Goal: Find specific page/section: Find specific page/section

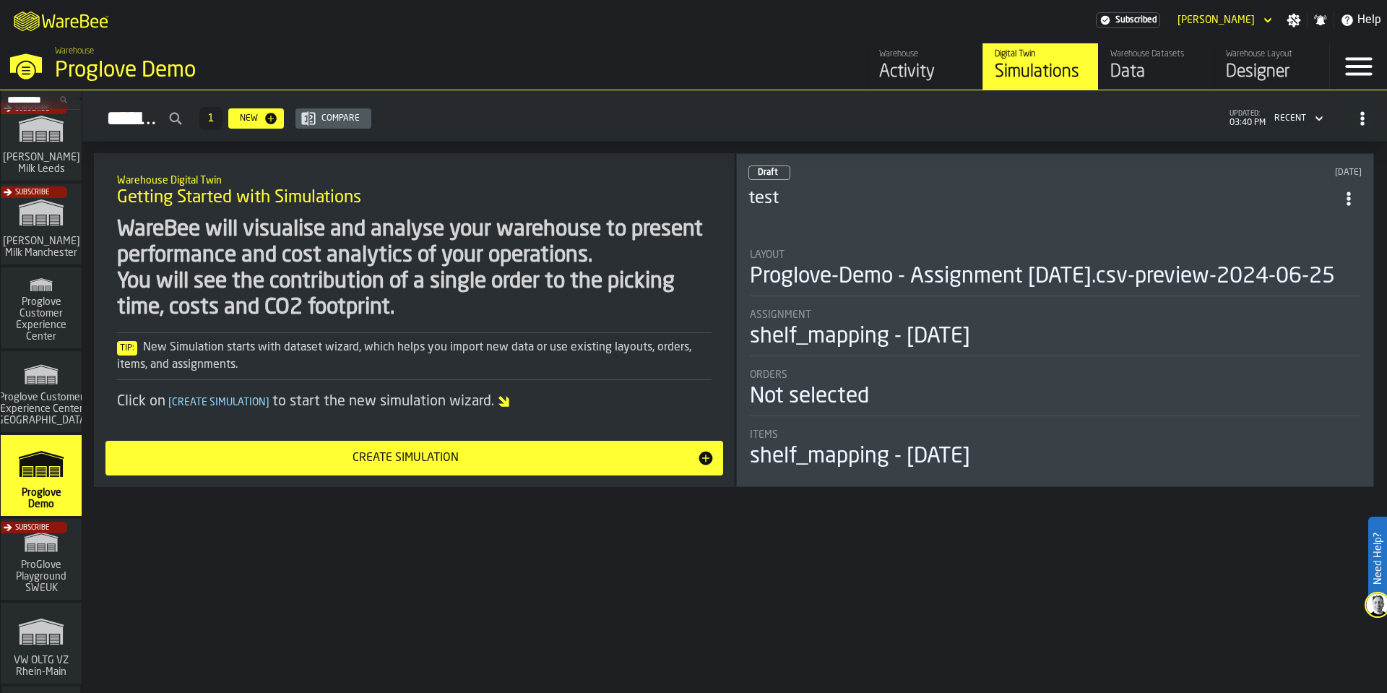
scroll to position [607, 0]
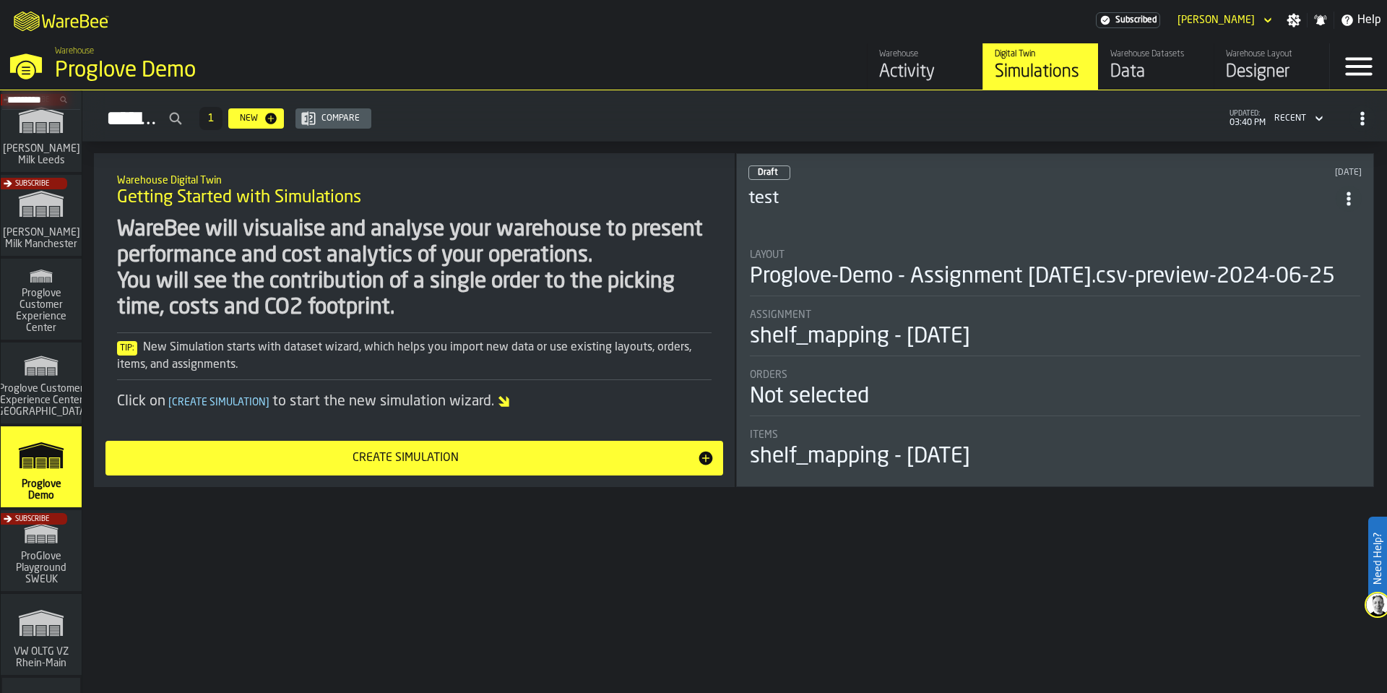
click at [1159, 69] on div "Data" at bounding box center [1156, 72] width 92 height 23
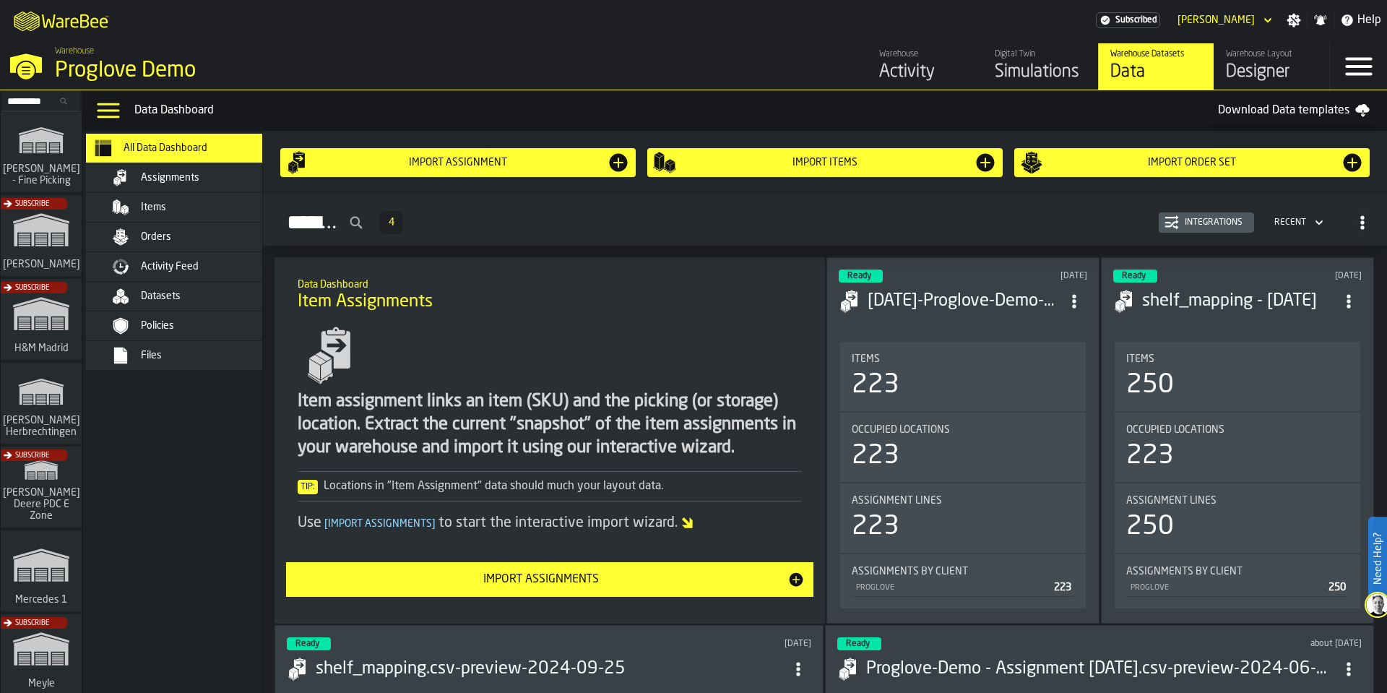
click at [152, 262] on span "Activity Feed" at bounding box center [170, 267] width 58 height 12
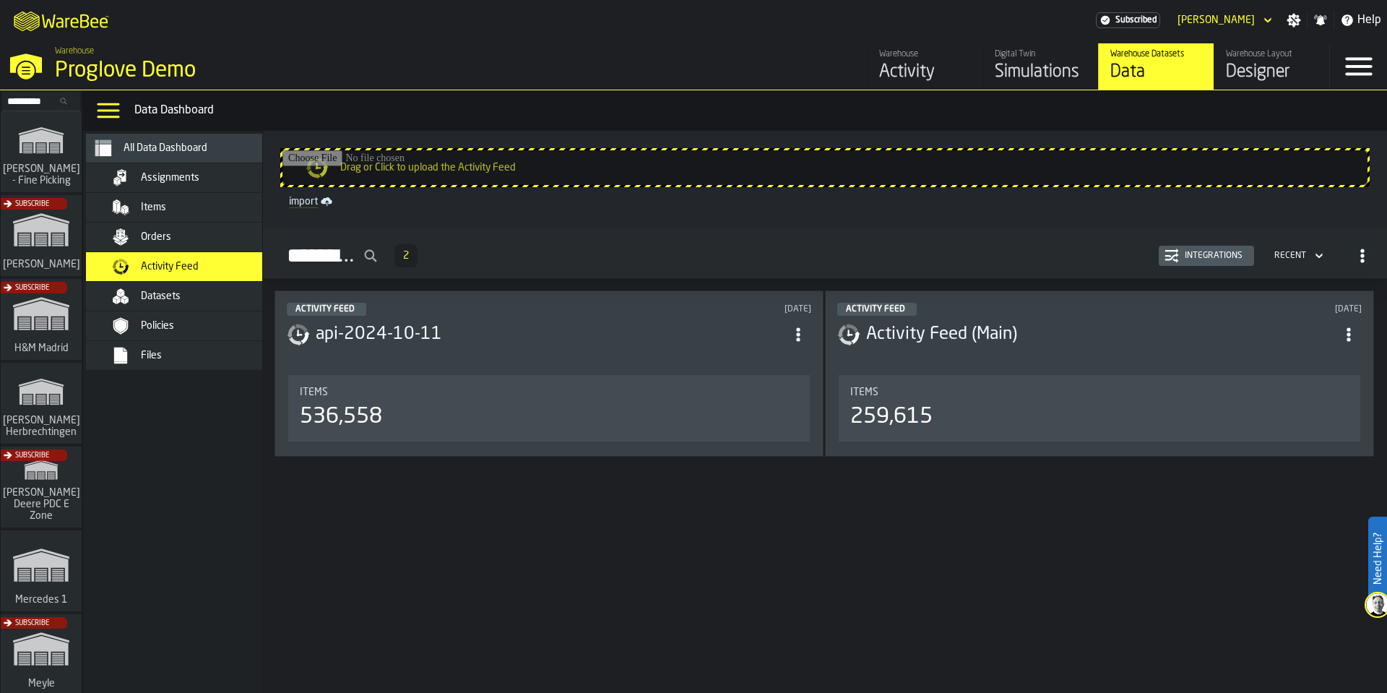
click at [696, 324] on h3 "api-2024-10-11" at bounding box center [551, 334] width 470 height 23
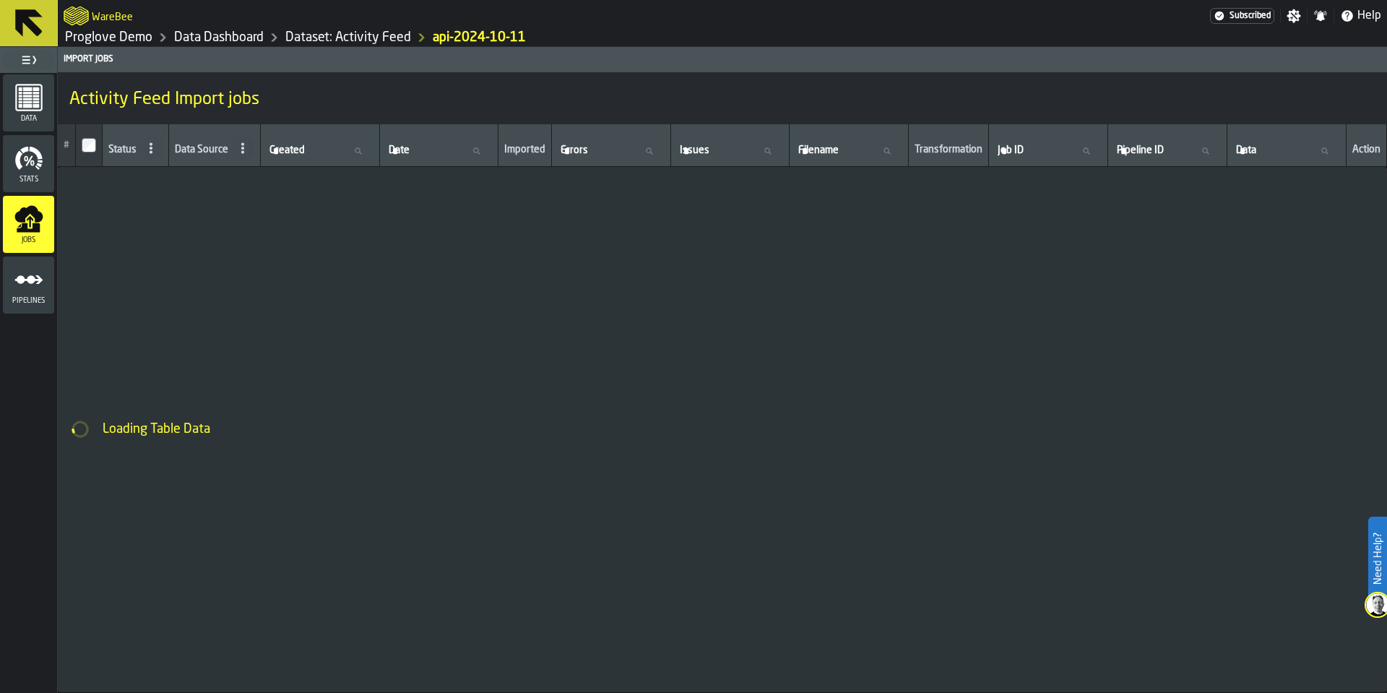
click at [40, 280] on polygon "menu Pipelines" at bounding box center [28, 279] width 28 height 9
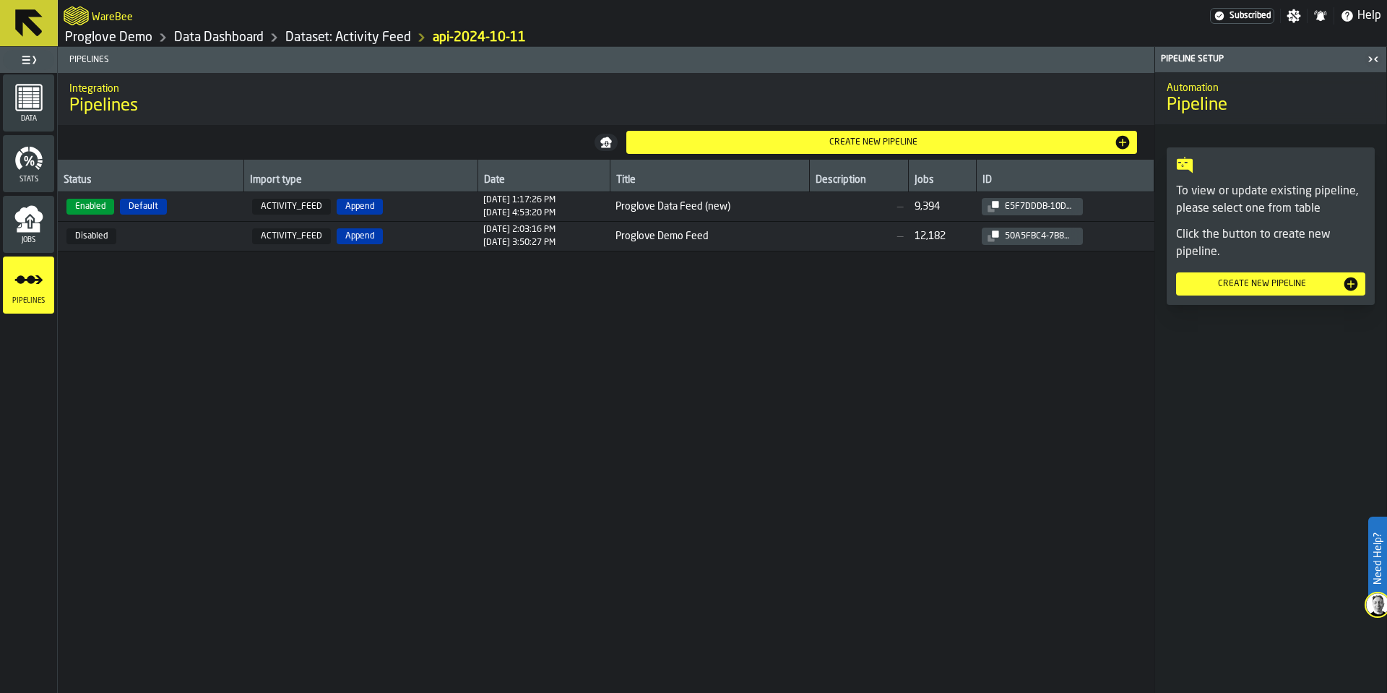
click at [178, 202] on span "Enabled Default" at bounding box center [151, 207] width 174 height 16
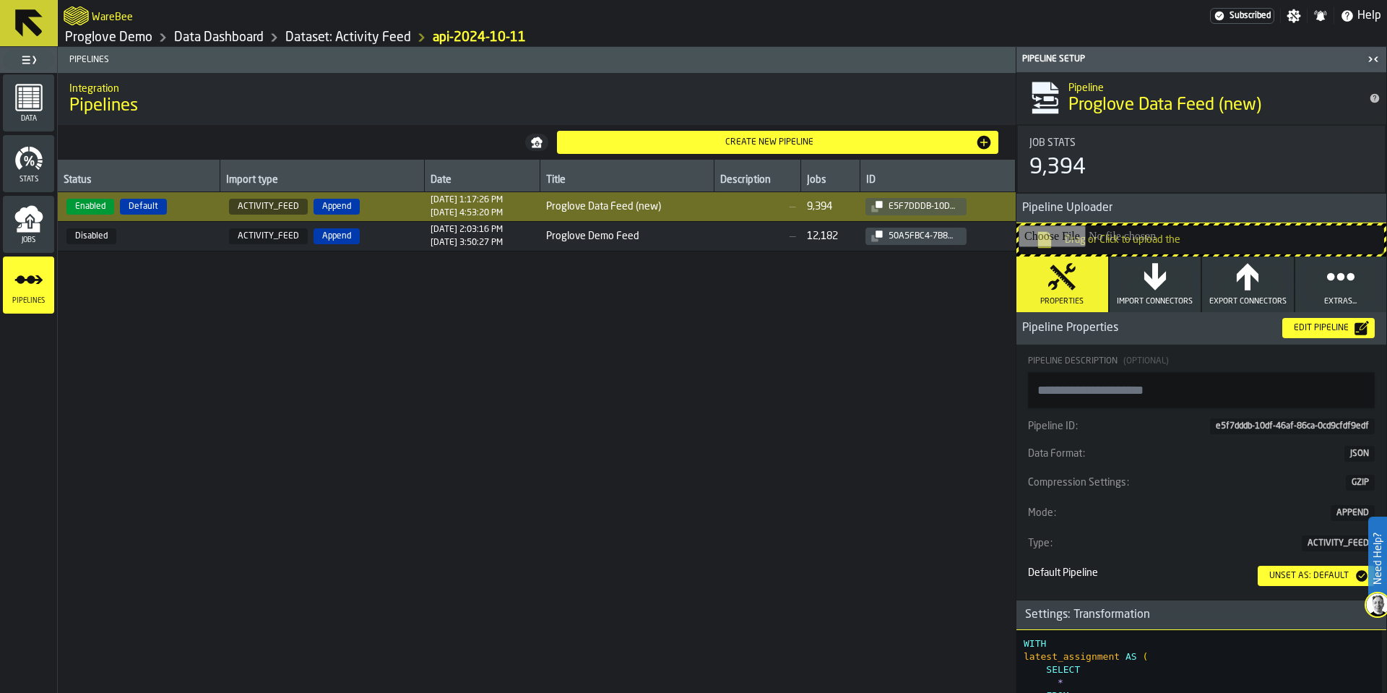
click at [1157, 282] on icon "button" at bounding box center [1155, 276] width 22 height 27
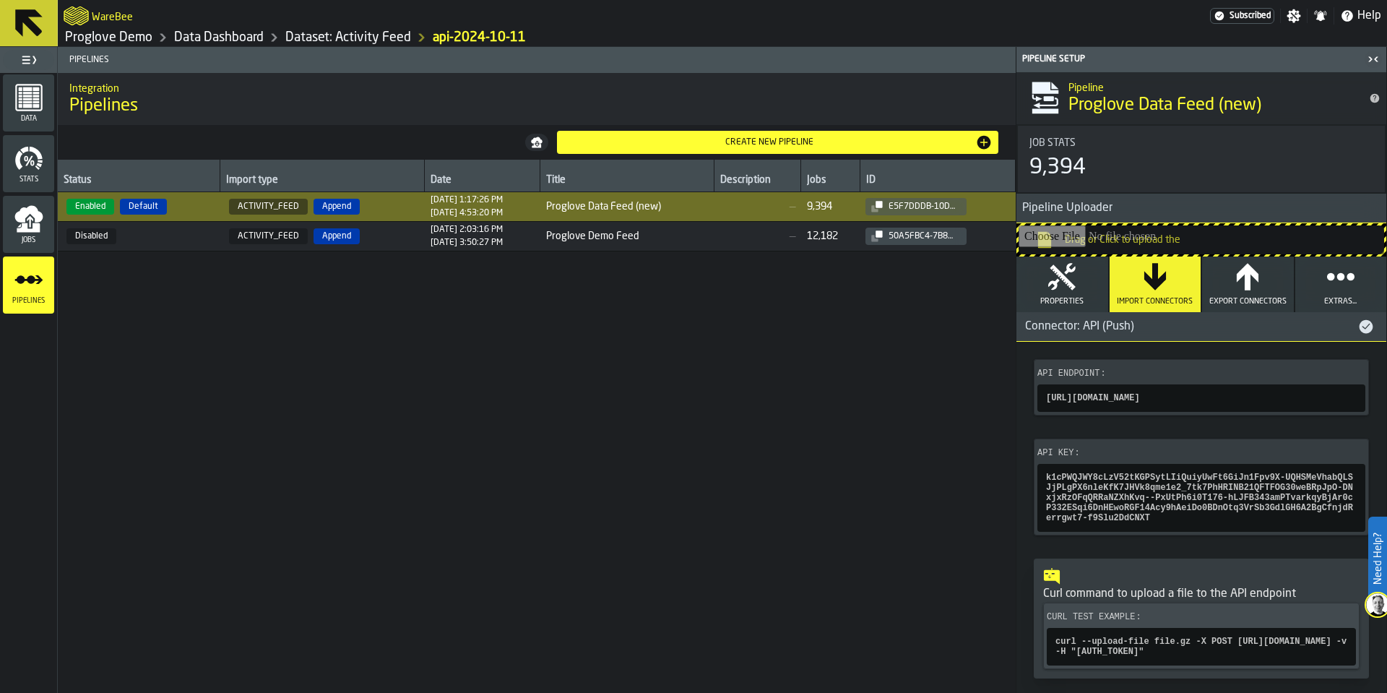
click at [0, 0] on icon "button-" at bounding box center [0, 0] width 0 height 0
